Goal: Task Accomplishment & Management: Manage account settings

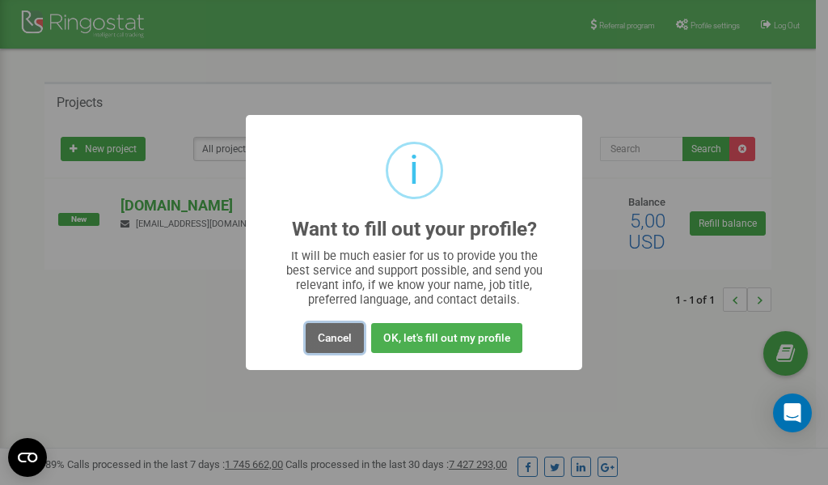
click at [342, 340] on button "Cancel" at bounding box center [335, 338] width 58 height 30
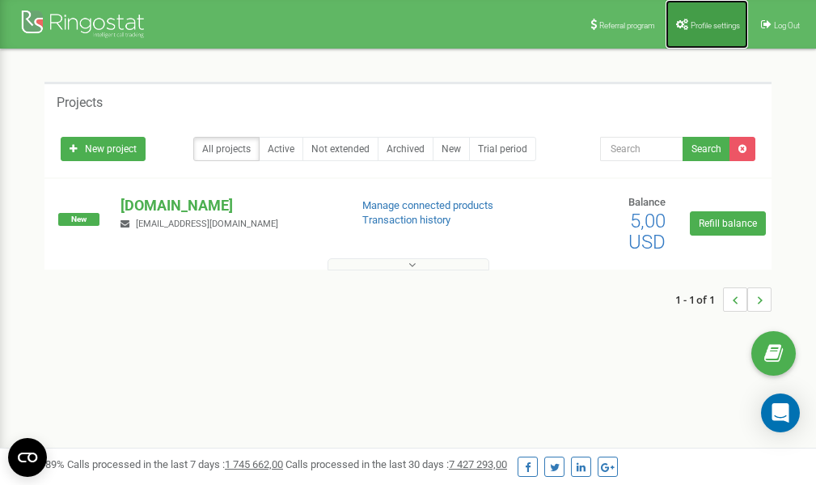
click at [721, 26] on span "Profile settings" at bounding box center [715, 25] width 49 height 9
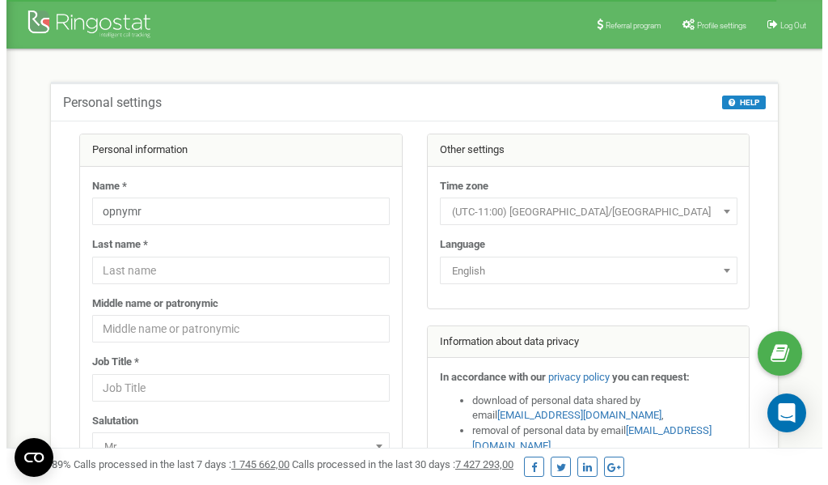
scroll to position [81, 0]
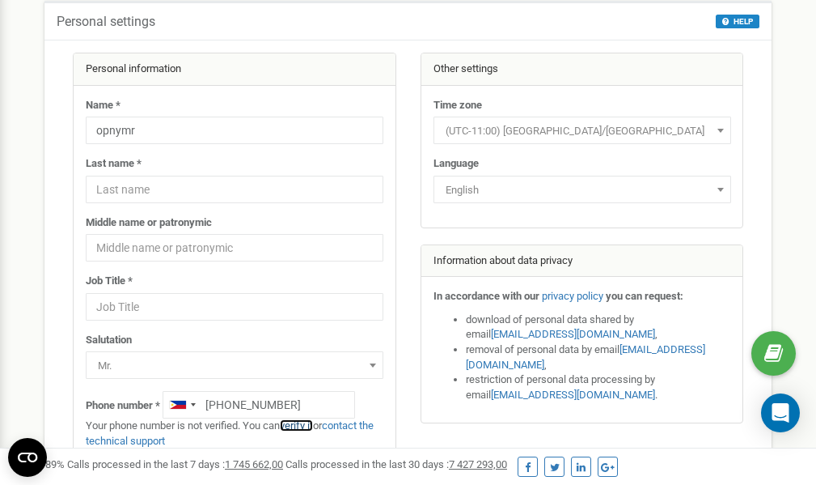
click at [303, 423] on link "verify it" at bounding box center [296, 425] width 33 height 12
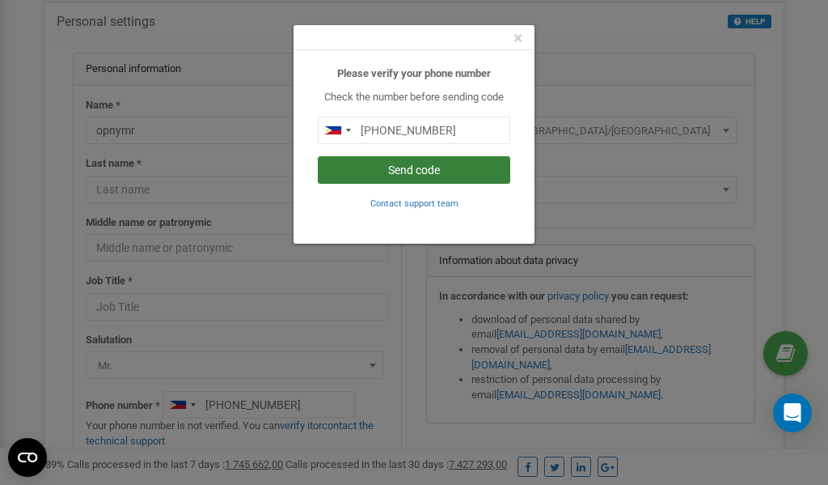
click at [417, 170] on button "Send code" at bounding box center [414, 170] width 193 height 28
